Goal: Complete application form

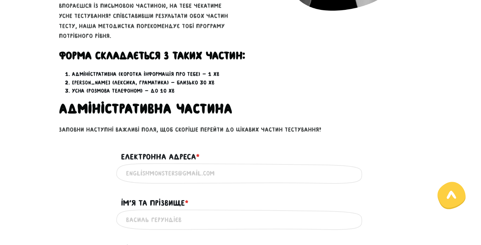
scroll to position [306, 0]
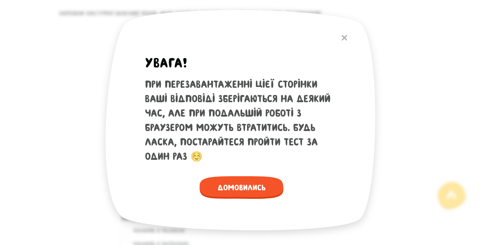
click at [350, 34] on img at bounding box center [240, 123] width 285 height 236
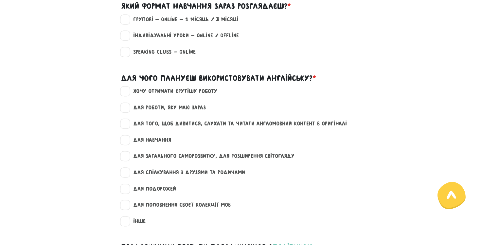
scroll to position [702, 0]
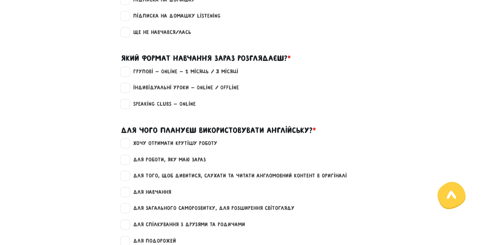
click at [197, 71] on label "Групові - Online - 1 місяць / 3 місяці" at bounding box center [183, 71] width 111 height 9
click at [128, 71] on input "Групові - Online - 1 місяць / 3 місяці" at bounding box center [125, 70] width 5 height 7
checkbox input "true"
click at [189, 143] on label "хочу отримати крутішу роботу" at bounding box center [173, 143] width 90 height 9
click at [128, 143] on input "хочу отримати крутішу роботу" at bounding box center [125, 142] width 5 height 7
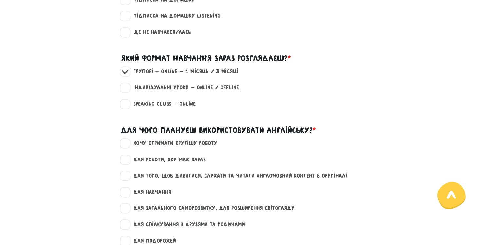
checkbox input "true"
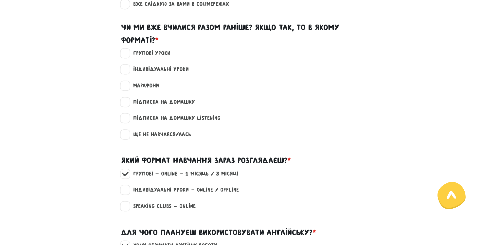
scroll to position [599, 0]
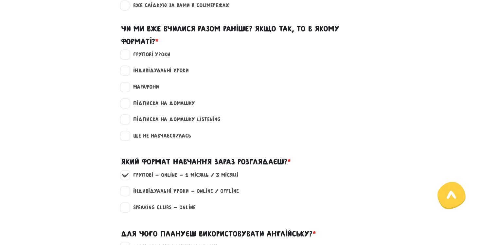
click at [175, 135] on label "Ще не навчався/лась" at bounding box center [159, 135] width 63 height 9
click at [128, 135] on input "Ще не навчався/лась" at bounding box center [125, 134] width 5 height 7
checkbox input "true"
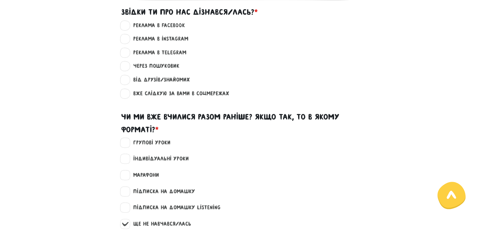
click at [174, 78] on label "Від друзів/знайомих ?" at bounding box center [159, 80] width 62 height 9
click at [128, 78] on input "Від друзів/знайомих ?" at bounding box center [125, 79] width 5 height 7
radio input "true"
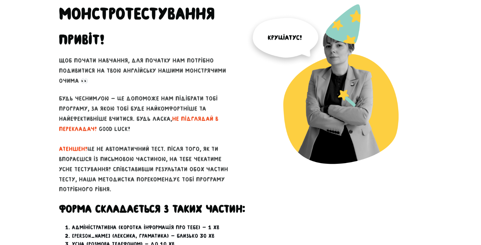
scroll to position [0, 0]
